Goal: Complete application form: Complete application form

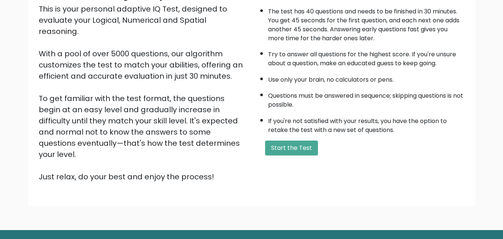
scroll to position [89, 0]
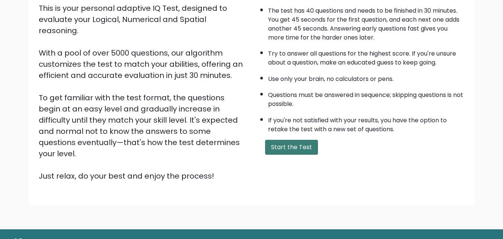
click at [308, 149] on button "Start the Test" at bounding box center [291, 147] width 53 height 15
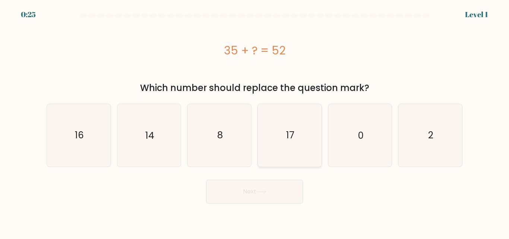
click at [277, 115] on icon "17" at bounding box center [290, 135] width 62 height 62
click at [255, 120] on input "d. 17" at bounding box center [254, 121] width 0 height 2
radio input "true"
click at [272, 187] on button "Next" at bounding box center [254, 192] width 97 height 24
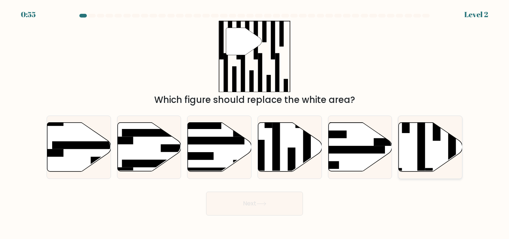
click at [411, 137] on icon at bounding box center [431, 147] width 64 height 49
click at [255, 121] on input "f." at bounding box center [254, 121] width 0 height 2
radio input "true"
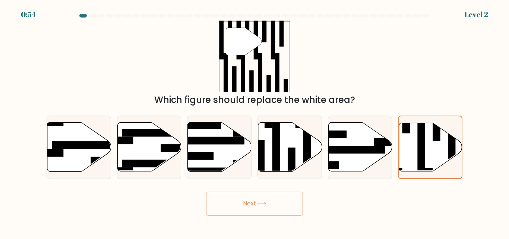
click at [288, 208] on button "Next" at bounding box center [254, 203] width 97 height 24
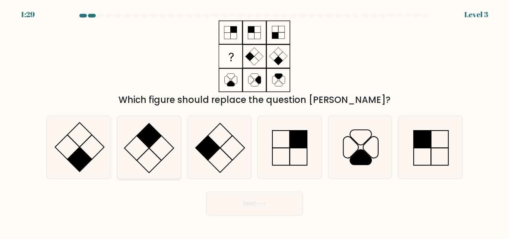
click at [144, 133] on rect at bounding box center [149, 135] width 25 height 25
click at [254, 121] on input "b." at bounding box center [254, 121] width 0 height 2
radio input "true"
click at [216, 204] on button "Next" at bounding box center [254, 203] width 97 height 24
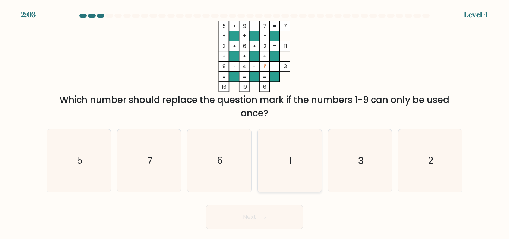
click at [305, 176] on icon "1" at bounding box center [290, 160] width 62 height 62
click at [255, 121] on input "d. 1" at bounding box center [254, 121] width 0 height 2
radio input "true"
click at [274, 213] on button "Next" at bounding box center [254, 217] width 97 height 24
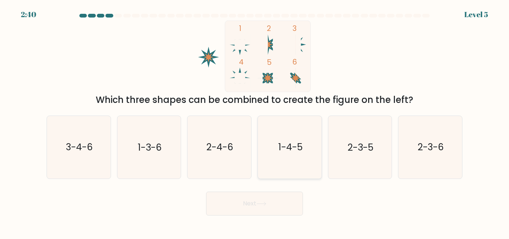
click at [281, 163] on icon "1-4-5" at bounding box center [290, 147] width 62 height 62
click at [255, 121] on input "d. 1-4-5" at bounding box center [254, 121] width 0 height 2
radio input "true"
click at [276, 200] on button "Next" at bounding box center [254, 203] width 97 height 24
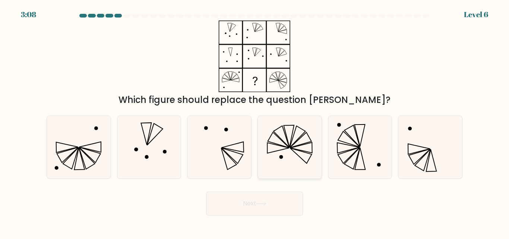
click at [278, 136] on icon at bounding box center [281, 137] width 16 height 22
click at [255, 121] on input "d." at bounding box center [254, 121] width 0 height 2
radio input "true"
click at [277, 204] on button "Next" at bounding box center [254, 203] width 97 height 24
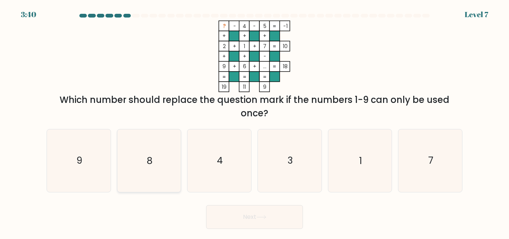
click at [143, 152] on icon "8" at bounding box center [149, 160] width 62 height 62
click at [254, 121] on input "b. 8" at bounding box center [254, 121] width 0 height 2
radio input "true"
click at [225, 208] on button "Next" at bounding box center [254, 217] width 97 height 24
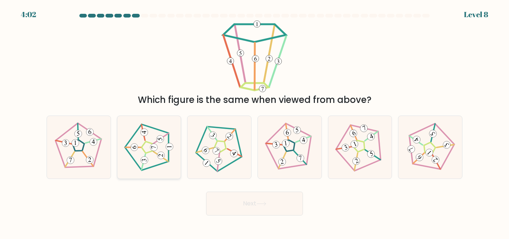
click at [152, 150] on 194 at bounding box center [153, 146] width 7 height 7
click at [254, 121] on input "b." at bounding box center [254, 121] width 0 height 2
radio input "true"
click at [228, 211] on button "Next" at bounding box center [254, 203] width 97 height 24
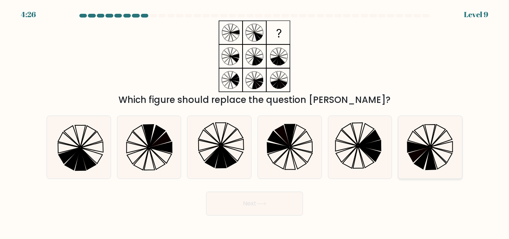
click at [431, 153] on icon at bounding box center [430, 159] width 10 height 22
click at [255, 121] on input "f." at bounding box center [254, 121] width 0 height 2
radio input "true"
click at [298, 197] on button "Next" at bounding box center [254, 203] width 97 height 24
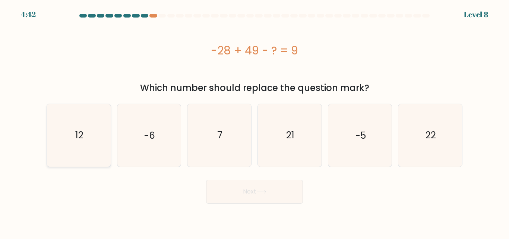
click at [91, 143] on icon "12" at bounding box center [79, 135] width 62 height 62
click at [254, 121] on input "a. 12" at bounding box center [254, 121] width 0 height 2
radio input "true"
click at [239, 196] on button "Next" at bounding box center [254, 192] width 97 height 24
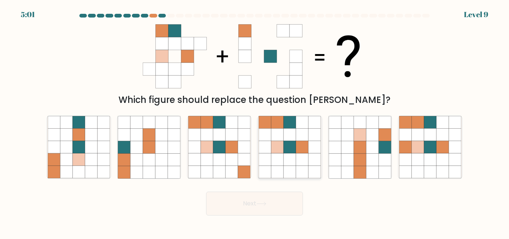
click at [272, 158] on icon at bounding box center [277, 159] width 12 height 12
click at [255, 121] on input "d." at bounding box center [254, 121] width 0 height 2
radio input "true"
click at [240, 210] on button "Next" at bounding box center [254, 203] width 97 height 24
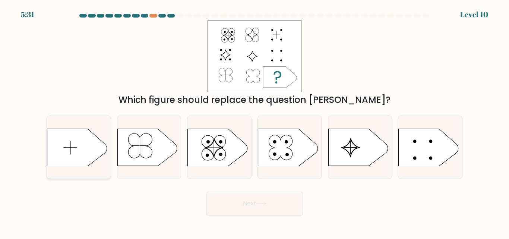
click at [70, 149] on line at bounding box center [70, 147] width 0 height 13
click at [254, 121] on input "a." at bounding box center [254, 121] width 0 height 2
radio input "true"
click at [238, 199] on button "Next" at bounding box center [254, 203] width 97 height 24
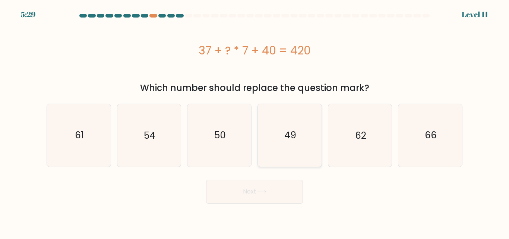
click at [266, 137] on icon "49" at bounding box center [290, 135] width 62 height 62
click at [255, 121] on input "d. 49" at bounding box center [254, 121] width 0 height 2
radio input "true"
click at [250, 196] on button "Next" at bounding box center [254, 192] width 97 height 24
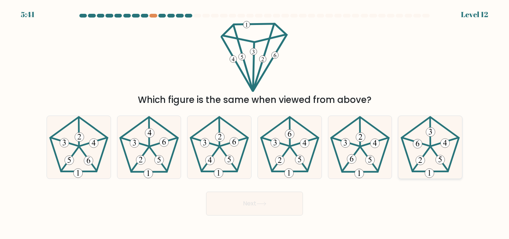
click at [429, 139] on icon at bounding box center [430, 147] width 62 height 62
click at [255, 121] on input "f." at bounding box center [254, 121] width 0 height 2
radio input "true"
click at [273, 197] on button "Next" at bounding box center [254, 203] width 97 height 24
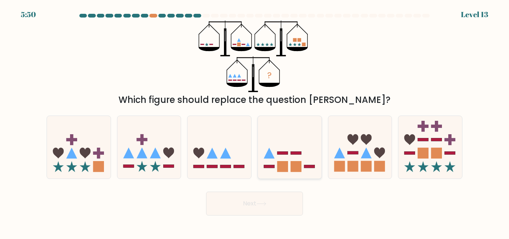
click at [270, 156] on icon at bounding box center [269, 153] width 11 height 11
click at [255, 121] on input "d." at bounding box center [254, 121] width 0 height 2
radio input "true"
click at [253, 206] on button "Next" at bounding box center [254, 203] width 97 height 24
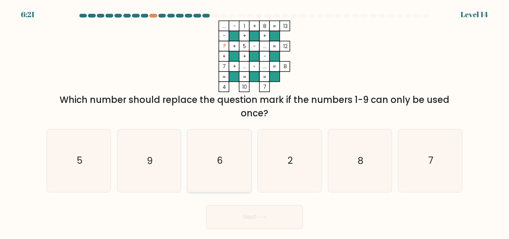
click at [228, 169] on icon "6" at bounding box center [219, 160] width 62 height 62
click at [254, 121] on input "c. 6" at bounding box center [254, 121] width 0 height 2
radio input "true"
drag, startPoint x: 284, startPoint y: 178, endPoint x: 279, endPoint y: 203, distance: 25.1
click at [283, 180] on icon "2" at bounding box center [290, 160] width 62 height 62
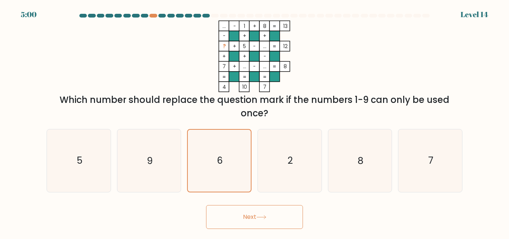
click at [255, 121] on input "d. 2" at bounding box center [254, 121] width 0 height 2
radio input "true"
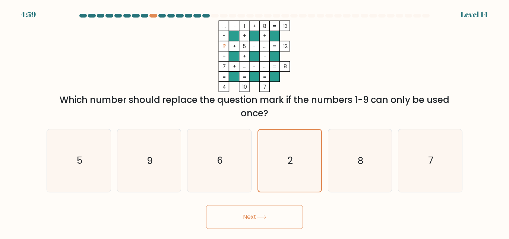
click at [275, 220] on button "Next" at bounding box center [254, 217] width 97 height 24
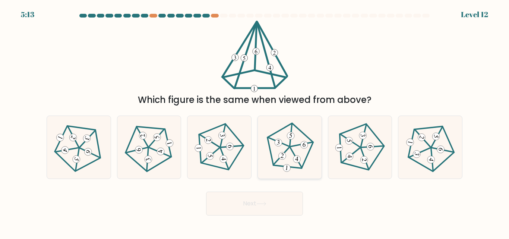
click at [301, 177] on div at bounding box center [289, 146] width 64 height 63
click at [255, 121] on input "d." at bounding box center [254, 121] width 0 height 2
radio input "true"
click at [354, 158] on icon at bounding box center [360, 147] width 50 height 50
click at [255, 121] on input "e." at bounding box center [254, 121] width 0 height 2
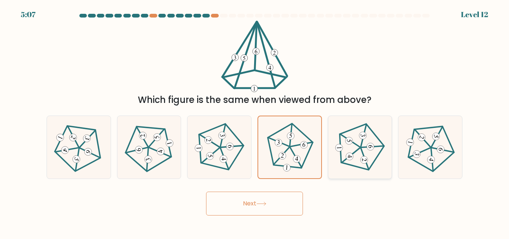
radio input "true"
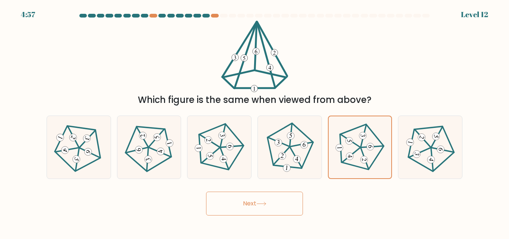
click at [285, 200] on button "Next" at bounding box center [254, 203] width 97 height 24
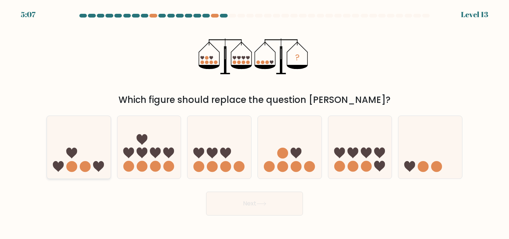
click at [71, 153] on icon at bounding box center [71, 153] width 11 height 11
click at [254, 121] on input "a." at bounding box center [254, 121] width 0 height 2
radio input "true"
click at [231, 203] on button "Next" at bounding box center [254, 203] width 97 height 24
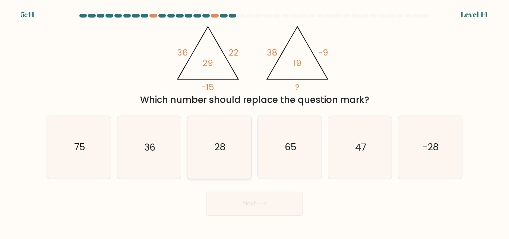
click at [234, 170] on icon "28" at bounding box center [219, 147] width 62 height 62
click at [254, 121] on input "c. 28" at bounding box center [254, 121] width 0 height 2
radio input "true"
click at [256, 211] on button "Next" at bounding box center [254, 203] width 97 height 24
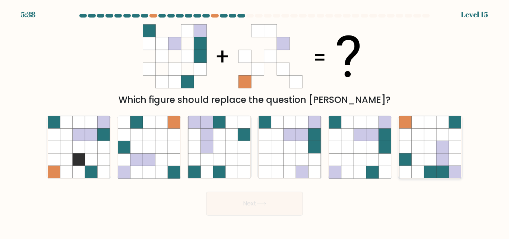
click at [416, 146] on icon at bounding box center [418, 147] width 12 height 12
click at [255, 121] on input "f." at bounding box center [254, 121] width 0 height 2
radio input "true"
click at [254, 202] on button "Next" at bounding box center [254, 203] width 97 height 24
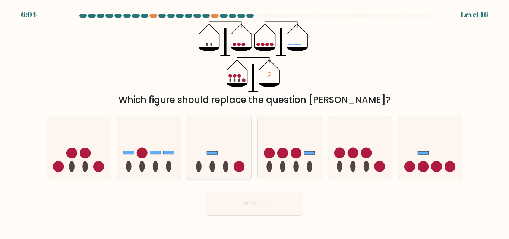
click at [219, 171] on icon at bounding box center [219, 147] width 64 height 53
click at [254, 121] on input "c." at bounding box center [254, 121] width 0 height 2
radio input "true"
click at [362, 146] on icon at bounding box center [360, 147] width 64 height 53
click at [255, 121] on input "e." at bounding box center [254, 121] width 0 height 2
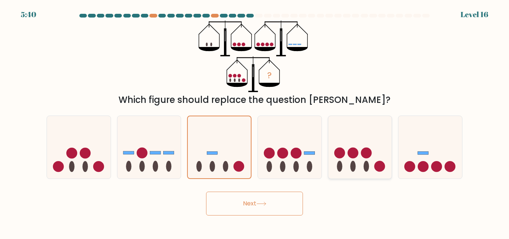
radio input "true"
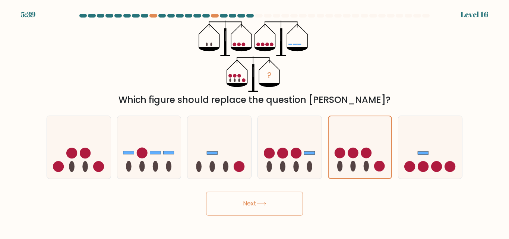
click at [272, 202] on button "Next" at bounding box center [254, 203] width 97 height 24
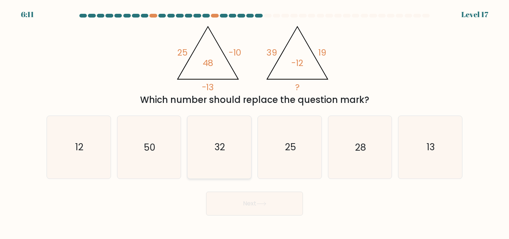
click at [224, 138] on icon "32" at bounding box center [219, 147] width 62 height 62
click at [254, 121] on input "c. 32" at bounding box center [254, 121] width 0 height 2
radio input "true"
click at [265, 212] on button "Next" at bounding box center [254, 203] width 97 height 24
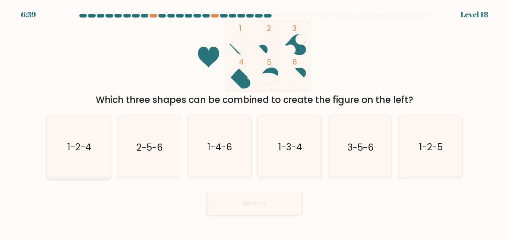
click at [94, 141] on icon "1-2-4" at bounding box center [79, 147] width 62 height 62
click at [254, 121] on input "a. 1-2-4" at bounding box center [254, 121] width 0 height 2
radio input "true"
click at [237, 210] on button "Next" at bounding box center [254, 203] width 97 height 24
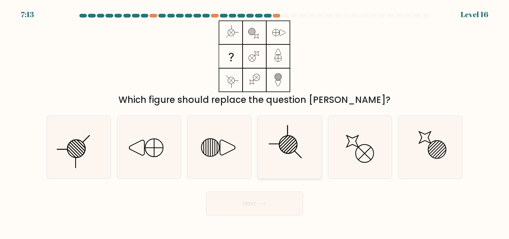
click at [295, 168] on icon at bounding box center [290, 147] width 62 height 62
click at [255, 121] on input "d." at bounding box center [254, 121] width 0 height 2
radio input "true"
click at [259, 208] on button "Next" at bounding box center [254, 203] width 97 height 24
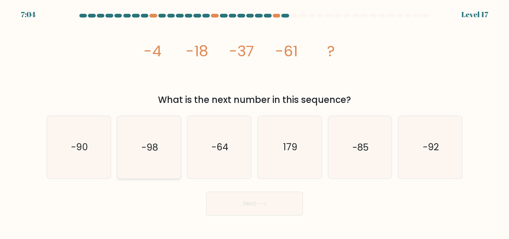
click at [173, 146] on icon "-98" at bounding box center [149, 147] width 62 height 62
click at [254, 121] on input "b. -98" at bounding box center [254, 121] width 0 height 2
radio input "true"
click at [282, 214] on button "Next" at bounding box center [254, 203] width 97 height 24
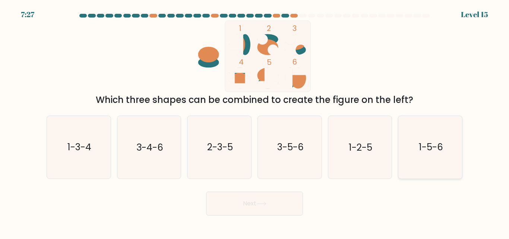
click at [402, 153] on icon "1-5-6" at bounding box center [430, 147] width 62 height 62
click at [255, 121] on input "f. 1-5-6" at bounding box center [254, 121] width 0 height 2
radio input "true"
click at [270, 199] on button "Next" at bounding box center [254, 203] width 97 height 24
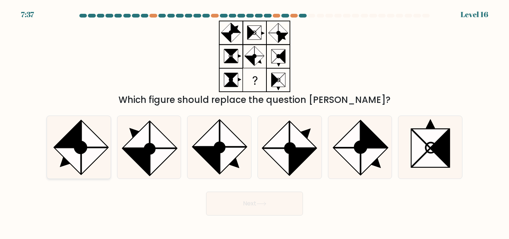
click at [75, 141] on icon at bounding box center [67, 134] width 26 height 26
click at [254, 121] on input "a." at bounding box center [254, 121] width 0 height 2
radio input "true"
click at [249, 196] on button "Next" at bounding box center [254, 203] width 97 height 24
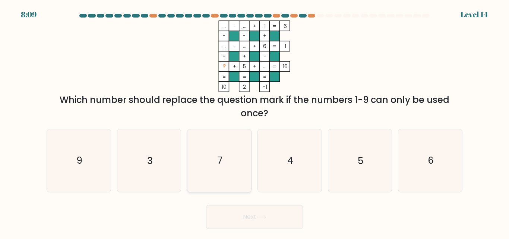
click at [210, 156] on icon "7" at bounding box center [219, 160] width 62 height 62
click at [254, 121] on input "c. 7" at bounding box center [254, 121] width 0 height 2
radio input "true"
click at [269, 210] on button "Next" at bounding box center [254, 217] width 97 height 24
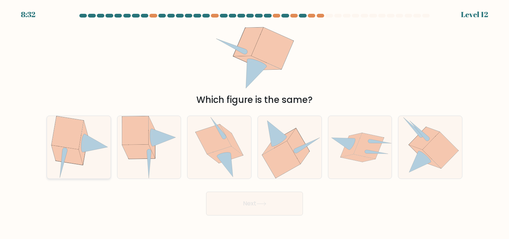
click at [76, 131] on icon at bounding box center [67, 132] width 32 height 33
click at [254, 121] on input "a." at bounding box center [254, 121] width 0 height 2
radio input "true"
click at [154, 146] on icon at bounding box center [164, 138] width 24 height 18
click at [254, 121] on input "b." at bounding box center [254, 121] width 0 height 2
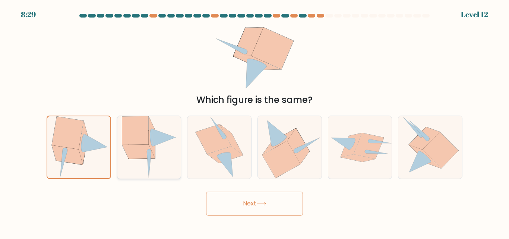
radio input "true"
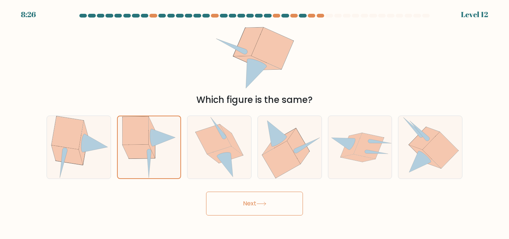
click at [272, 200] on button "Next" at bounding box center [254, 203] width 97 height 24
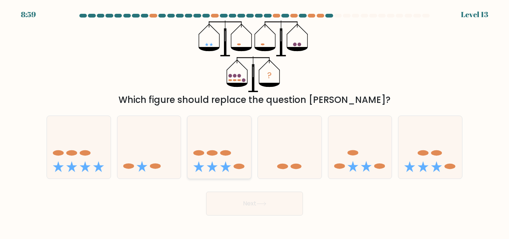
click at [222, 154] on ellipse at bounding box center [225, 153] width 11 height 6
click at [254, 121] on input "c." at bounding box center [254, 121] width 0 height 2
radio input "true"
click at [97, 158] on icon at bounding box center [79, 147] width 64 height 53
click at [254, 121] on input "a." at bounding box center [254, 121] width 0 height 2
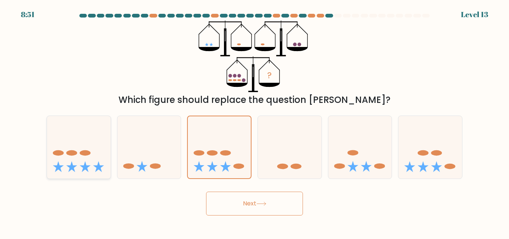
radio input "true"
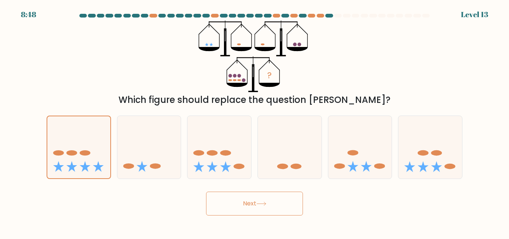
click at [248, 198] on button "Next" at bounding box center [254, 203] width 97 height 24
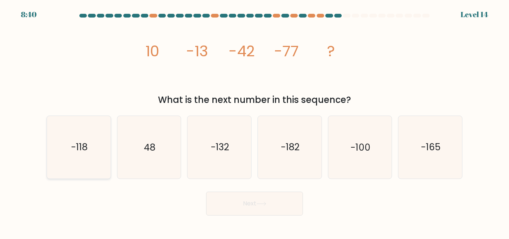
click at [95, 157] on icon "-118" at bounding box center [79, 147] width 62 height 62
click at [254, 121] on input "a. -118" at bounding box center [254, 121] width 0 height 2
radio input "true"
click at [242, 200] on button "Next" at bounding box center [254, 203] width 97 height 24
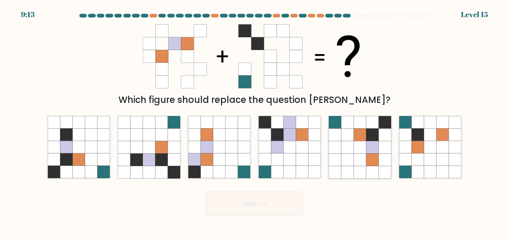
click at [362, 153] on icon at bounding box center [360, 147] width 12 height 12
click at [255, 121] on input "e." at bounding box center [254, 121] width 0 height 2
radio input "true"
click at [236, 214] on button "Next" at bounding box center [254, 203] width 97 height 24
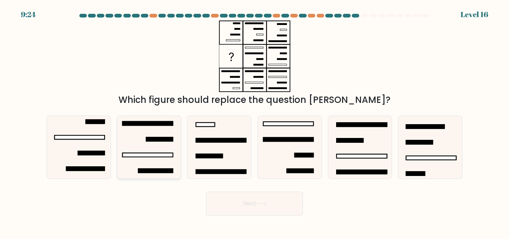
click at [136, 145] on icon at bounding box center [149, 147] width 62 height 62
click at [254, 121] on input "b." at bounding box center [254, 121] width 0 height 2
radio input "true"
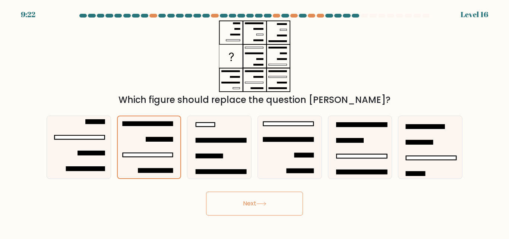
click at [266, 209] on button "Next" at bounding box center [254, 203] width 97 height 24
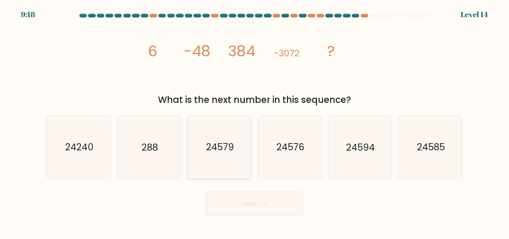
click at [198, 149] on icon "24579" at bounding box center [219, 147] width 62 height 62
click at [254, 121] on input "c. 24579" at bounding box center [254, 121] width 0 height 2
radio input "true"
click at [254, 208] on button "Next" at bounding box center [254, 203] width 97 height 24
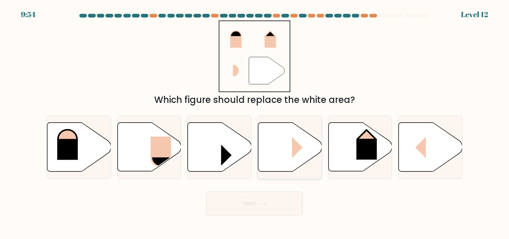
click at [293, 135] on icon at bounding box center [290, 147] width 64 height 49
click at [255, 121] on input "d." at bounding box center [254, 121] width 0 height 2
radio input "true"
click at [289, 202] on button "Next" at bounding box center [254, 203] width 97 height 24
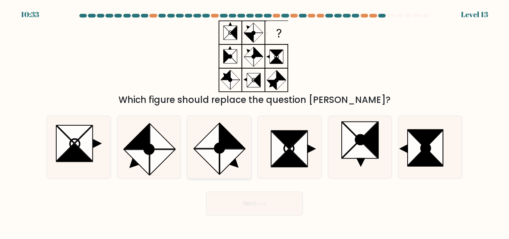
click at [233, 129] on icon at bounding box center [219, 147] width 62 height 62
click at [254, 121] on input "c." at bounding box center [254, 121] width 0 height 2
radio input "true"
click at [260, 208] on button "Next" at bounding box center [254, 203] width 97 height 24
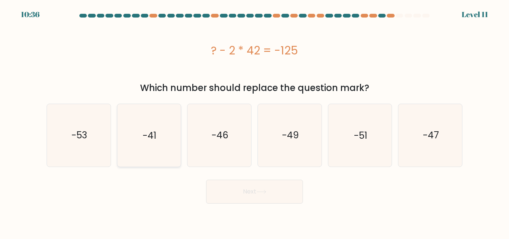
click at [172, 134] on icon "-41" at bounding box center [149, 135] width 62 height 62
click at [254, 121] on input "b. -41" at bounding box center [254, 121] width 0 height 2
radio input "true"
click at [264, 184] on button "Next" at bounding box center [254, 192] width 97 height 24
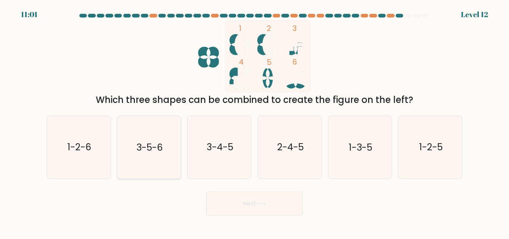
click at [150, 149] on text "3-5-6" at bounding box center [149, 147] width 26 height 13
click at [254, 121] on input "b. 3-5-6" at bounding box center [254, 121] width 0 height 2
radio input "true"
click at [98, 139] on icon "1-2-6" at bounding box center [79, 147] width 62 height 62
click at [254, 121] on input "a. 1-2-6" at bounding box center [254, 121] width 0 height 2
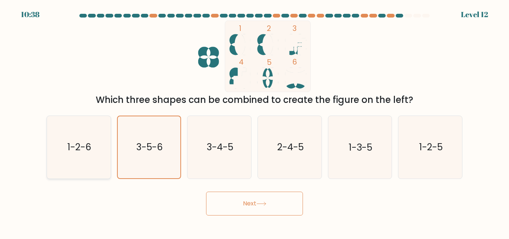
radio input "true"
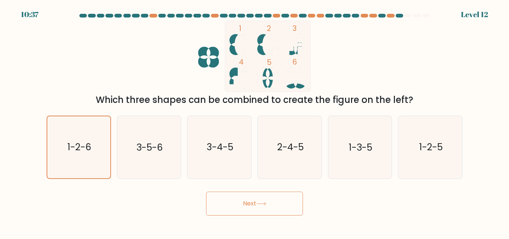
click at [243, 202] on button "Next" at bounding box center [254, 203] width 97 height 24
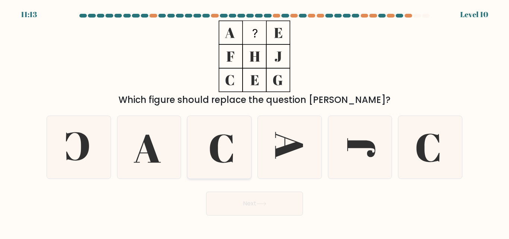
click at [241, 150] on icon at bounding box center [219, 147] width 62 height 62
click at [254, 121] on input "c." at bounding box center [254, 121] width 0 height 2
radio input "true"
click at [263, 205] on icon at bounding box center [261, 204] width 10 height 4
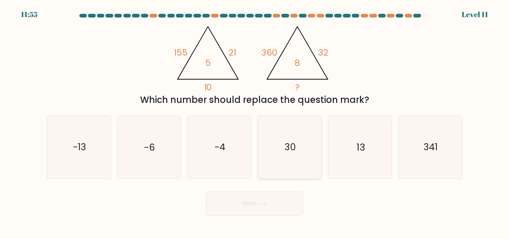
click at [273, 148] on icon "30" at bounding box center [290, 147] width 62 height 62
click at [255, 121] on input "d. 30" at bounding box center [254, 121] width 0 height 2
radio input "true"
click at [270, 199] on button "Next" at bounding box center [254, 203] width 97 height 24
